Goal: Task Accomplishment & Management: Manage account settings

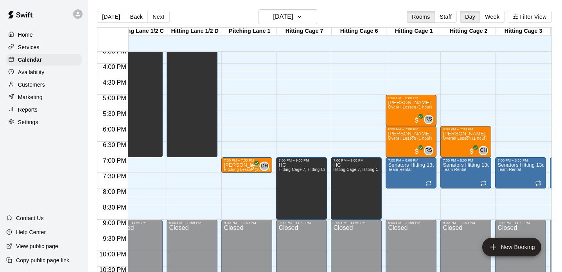
scroll to position [489, 90]
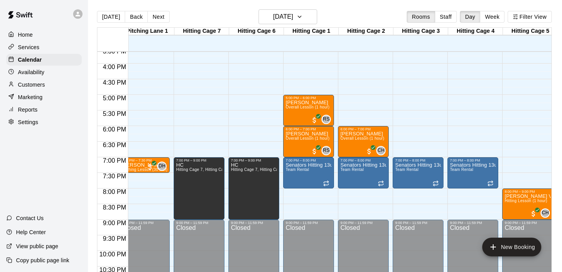
click at [28, 88] on p "Customers" at bounding box center [31, 85] width 27 height 8
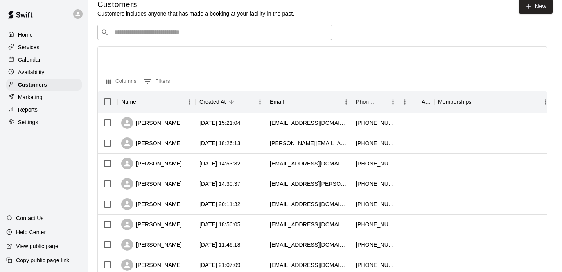
scroll to position [13, 0]
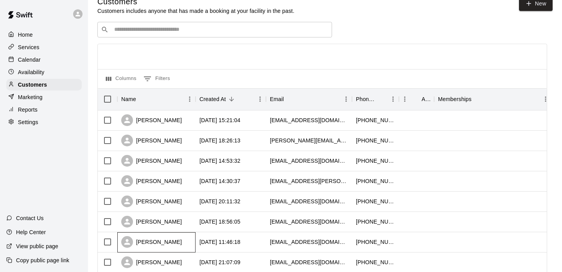
click at [171, 239] on div "[PERSON_NAME]" at bounding box center [151, 242] width 61 height 12
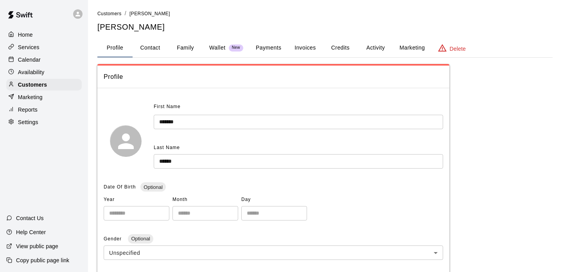
click at [186, 45] on button "Family" at bounding box center [185, 48] width 35 height 19
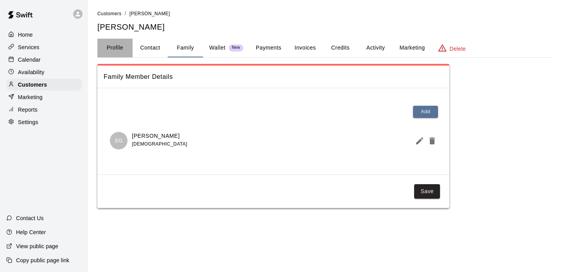
click at [111, 44] on button "Profile" at bounding box center [114, 48] width 35 height 19
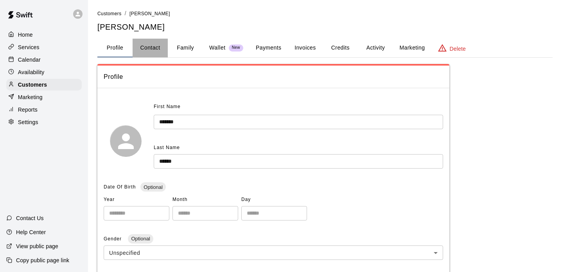
click at [147, 45] on button "Contact" at bounding box center [149, 48] width 35 height 19
select select "**"
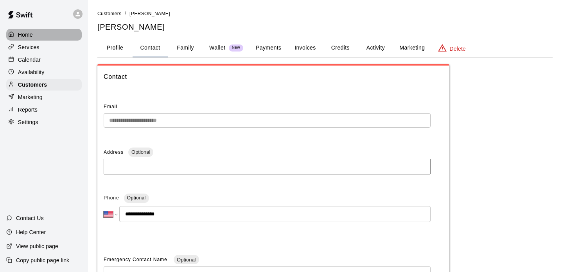
click at [31, 34] on p "Home" at bounding box center [25, 35] width 15 height 8
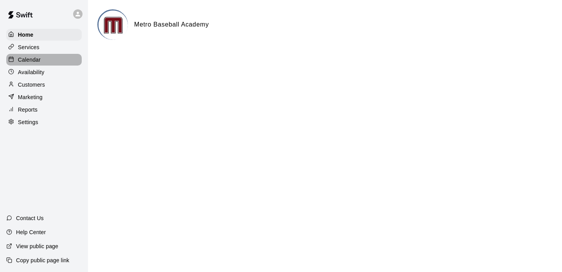
click at [27, 54] on div "Calendar" at bounding box center [43, 60] width 75 height 12
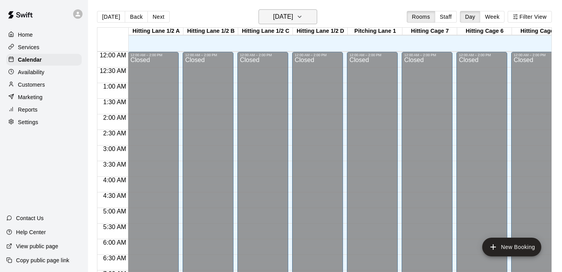
click at [306, 17] on button "[DATE]" at bounding box center [287, 16] width 59 height 15
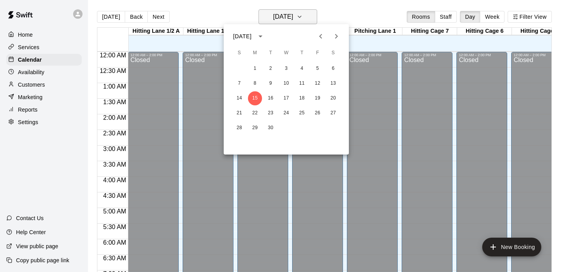
scroll to position [491, 0]
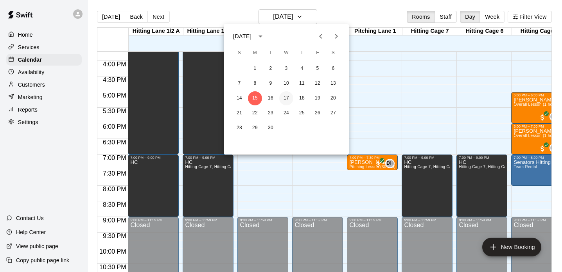
click at [287, 98] on button "17" at bounding box center [286, 98] width 14 height 14
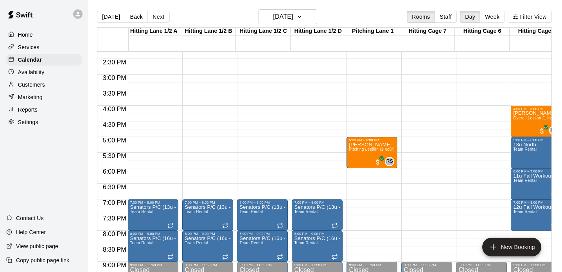
scroll to position [446, 0]
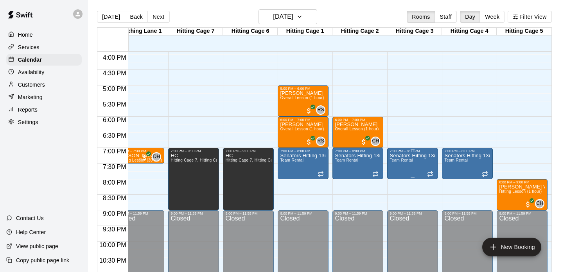
scroll to position [0, 234]
